Goal: Navigation & Orientation: Find specific page/section

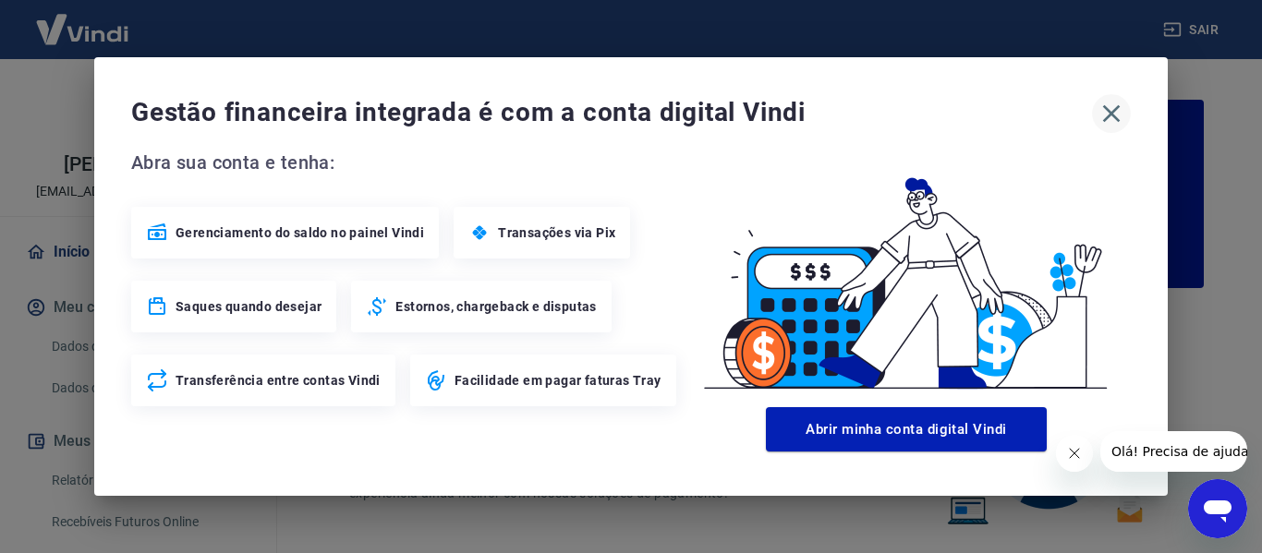
click at [1105, 109] on icon "button" at bounding box center [1111, 114] width 30 height 30
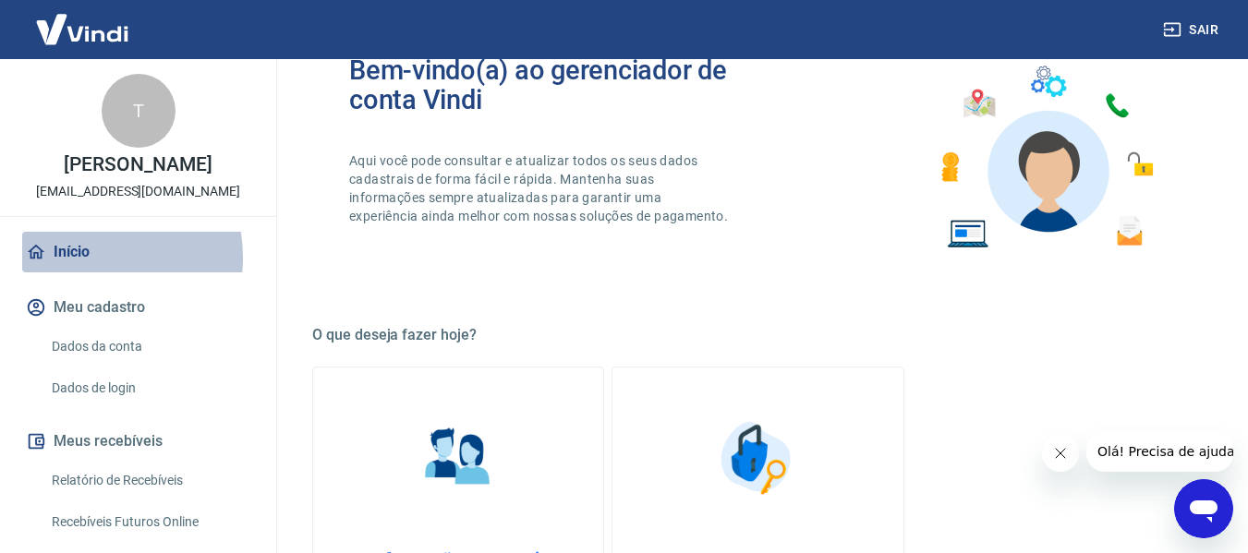
click at [77, 258] on link "Início" at bounding box center [138, 252] width 232 height 41
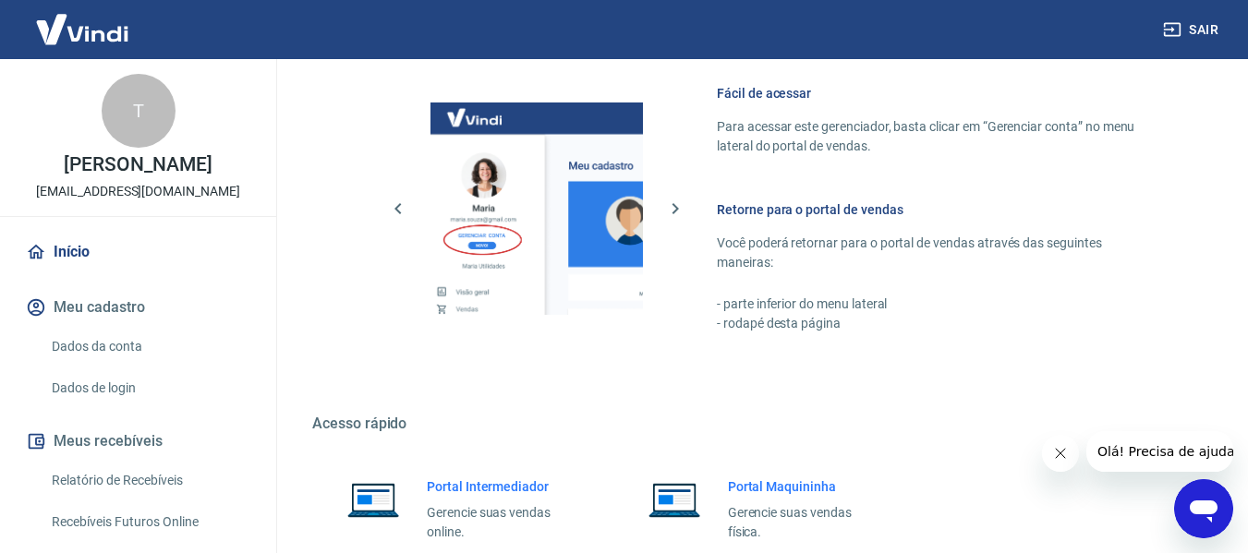
scroll to position [1108, 0]
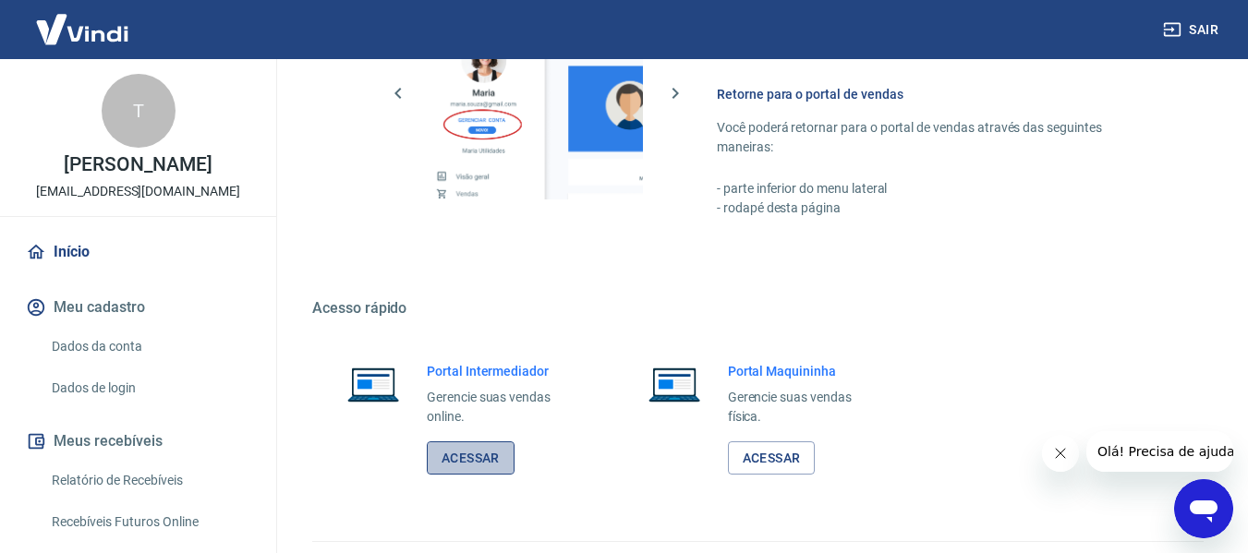
click at [466, 462] on link "Acessar" at bounding box center [471, 459] width 88 height 34
